Goal: Task Accomplishment & Management: Use online tool/utility

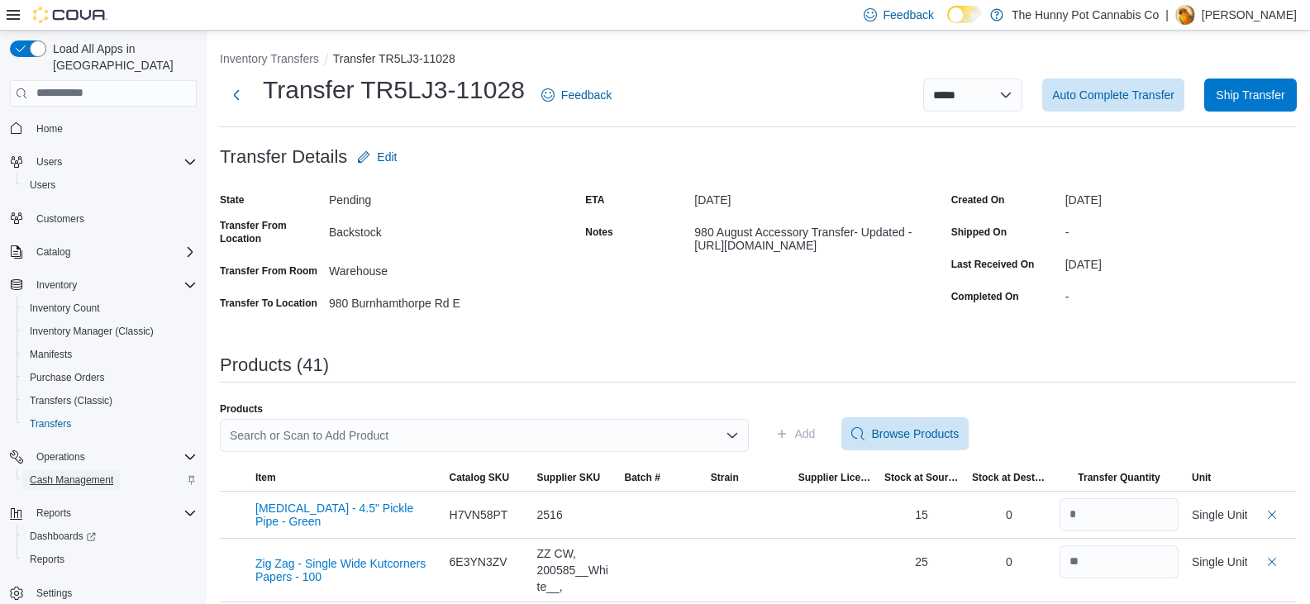
click at [61, 473] on span "Cash Management" at bounding box center [71, 479] width 83 height 13
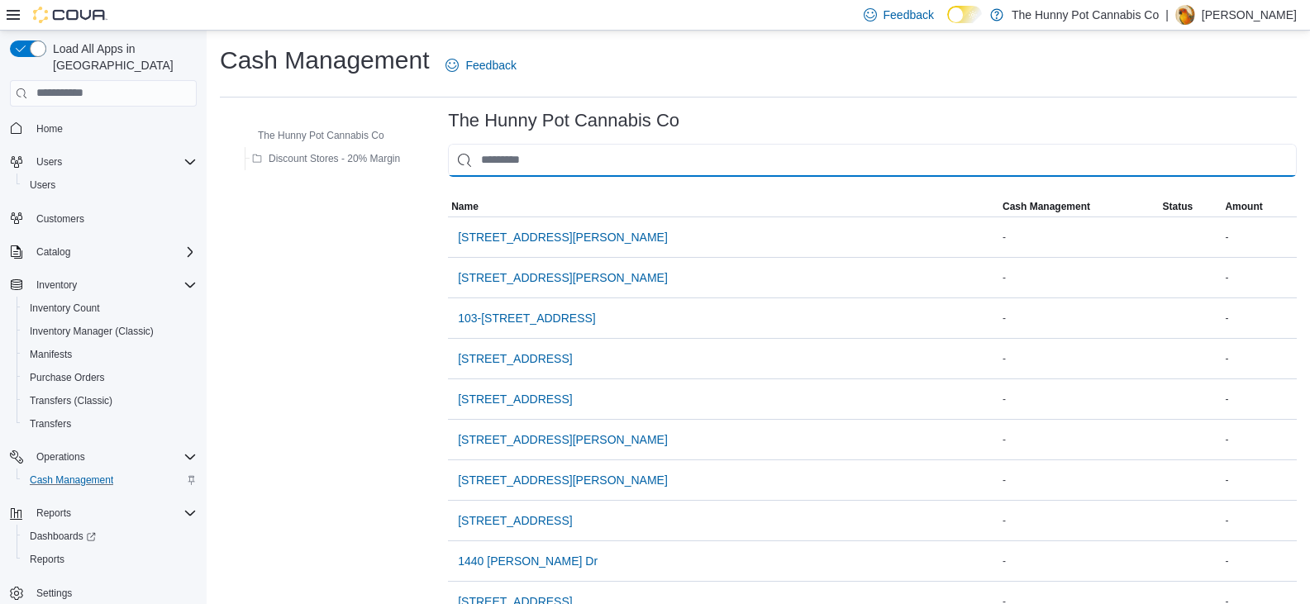
click at [597, 163] on input "This is a search bar. As you type, the results lower in the page will automatic…" at bounding box center [872, 160] width 849 height 33
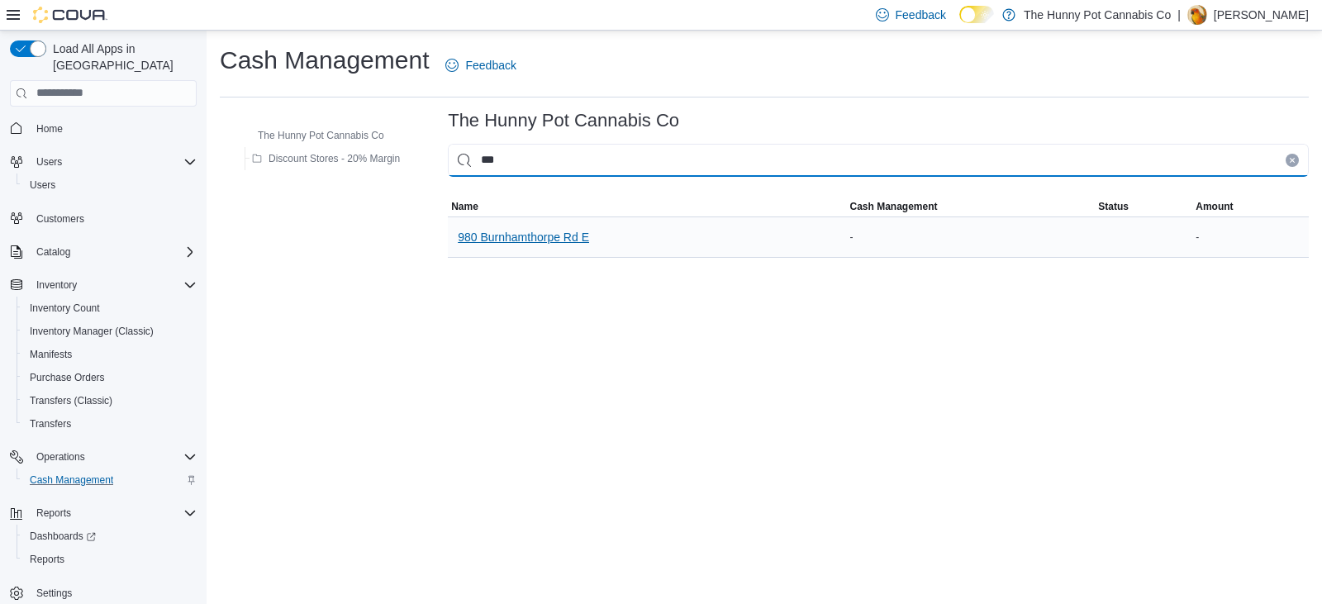
type input "***"
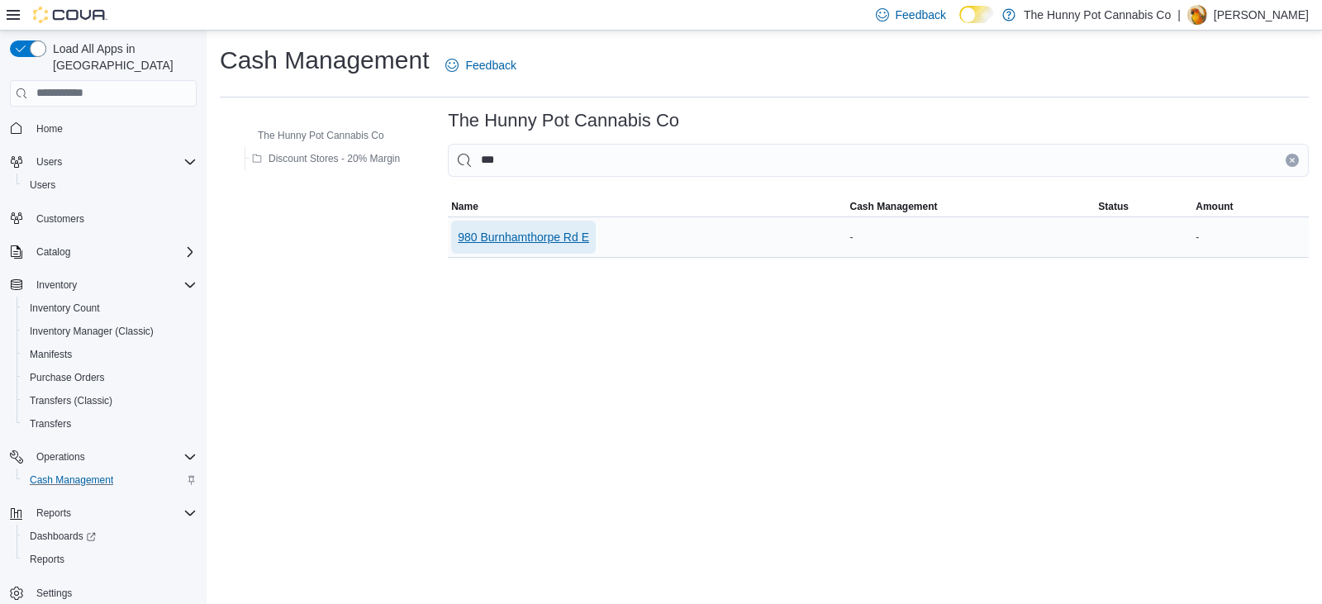
click at [537, 235] on span "980 Burnhamthorpe Rd E" at bounding box center [523, 237] width 131 height 17
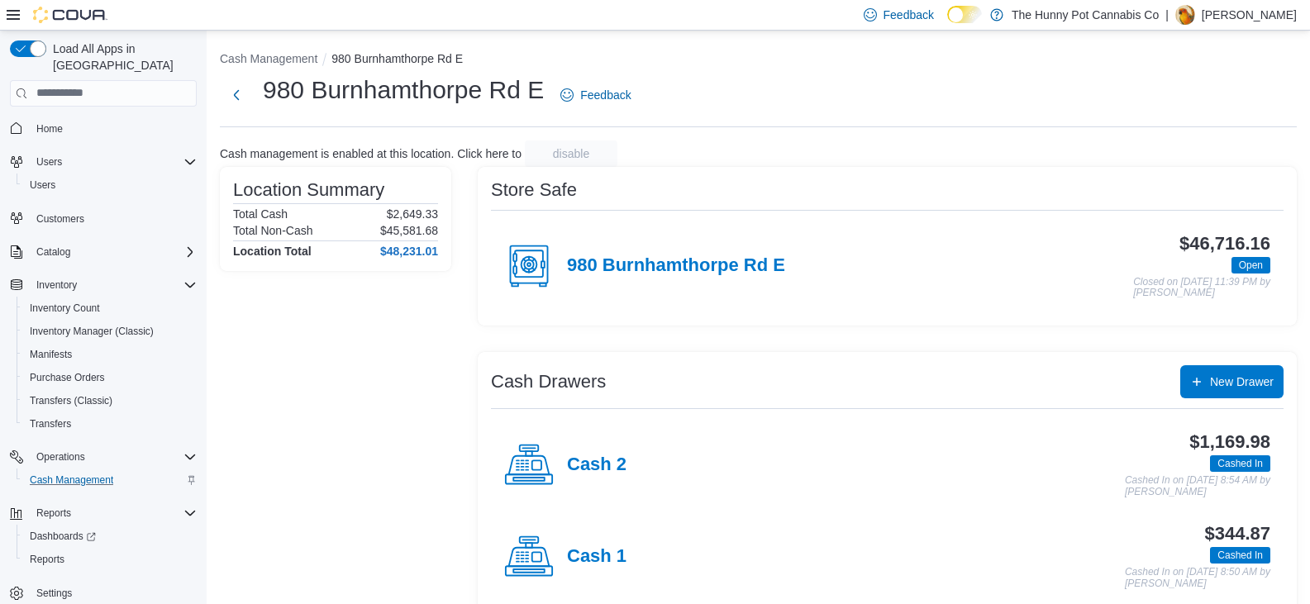
scroll to position [26, 0]
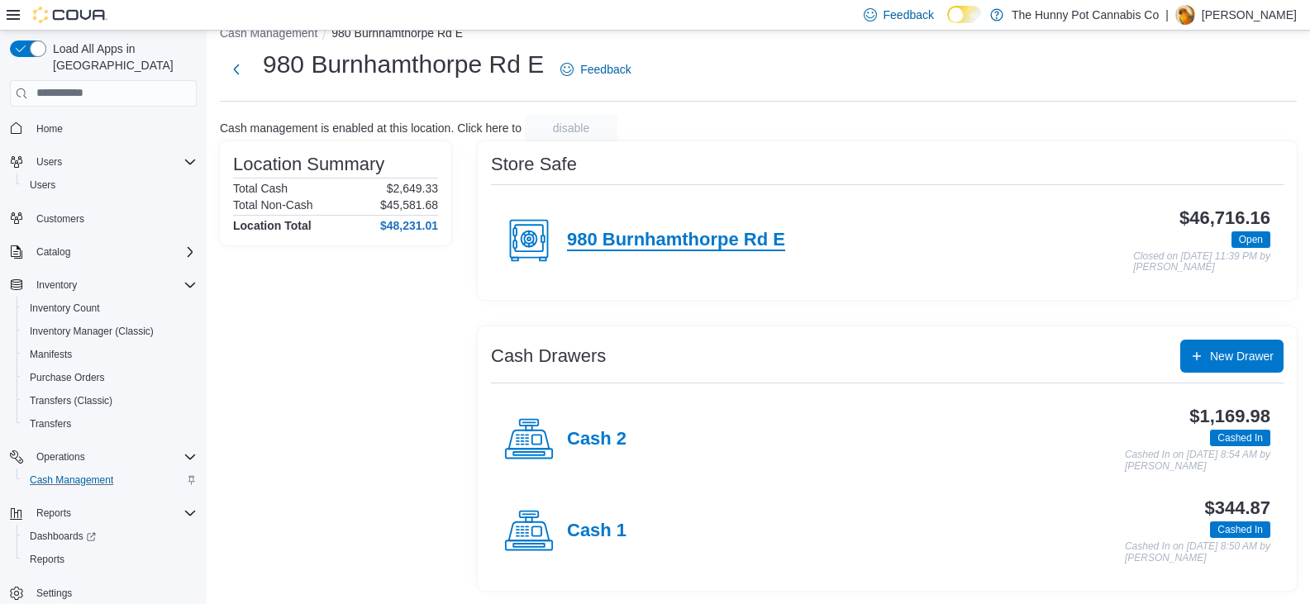
click at [709, 248] on h4 "980 Burnhamthorpe Rd E" at bounding box center [676, 240] width 218 height 21
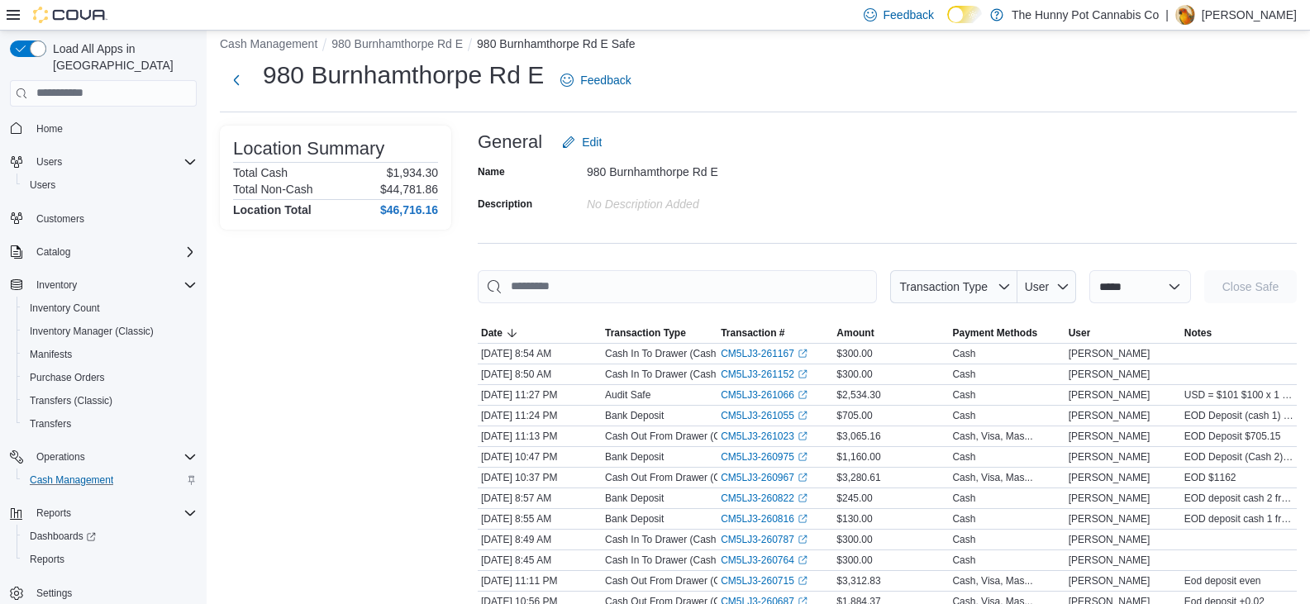
scroll to position [16, 0]
click at [758, 393] on link "CM5LJ3-261066 (opens in a new tab or window)" at bounding box center [763, 394] width 87 height 13
